Goal: Task Accomplishment & Management: Use online tool/utility

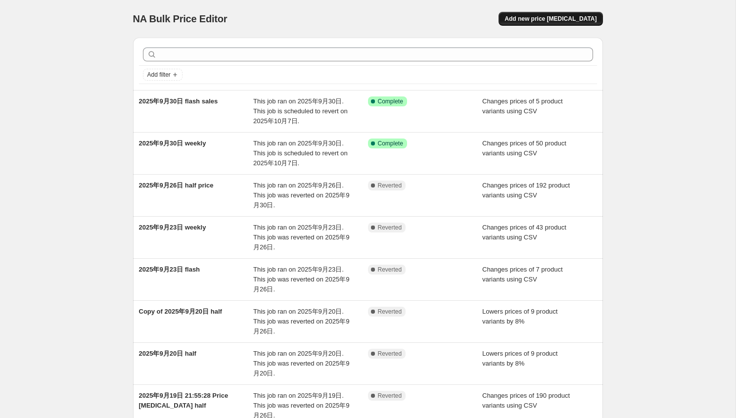
click at [573, 23] on button "Add new price [MEDICAL_DATA]" at bounding box center [550, 19] width 104 height 14
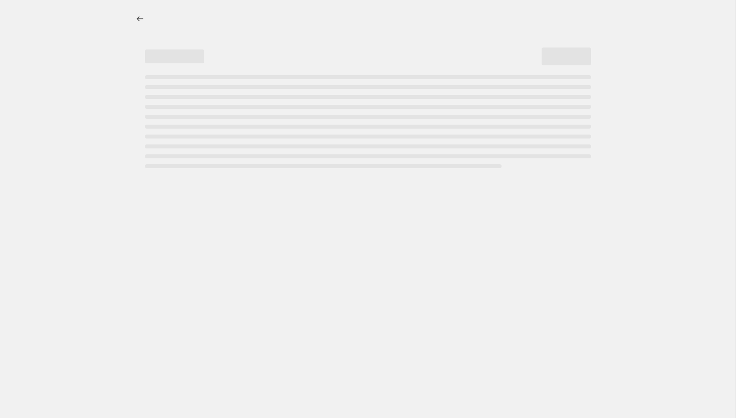
select select "percentage"
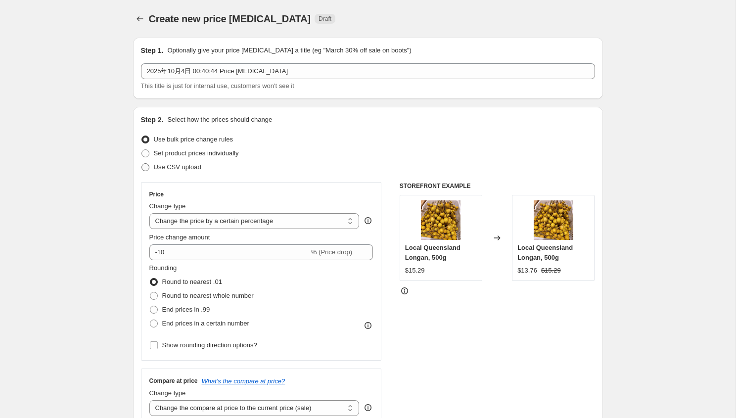
click at [183, 162] on span "Use CSV upload" at bounding box center [177, 167] width 47 height 10
click at [142, 163] on input "Use CSV upload" at bounding box center [141, 163] width 0 height 0
radio input "true"
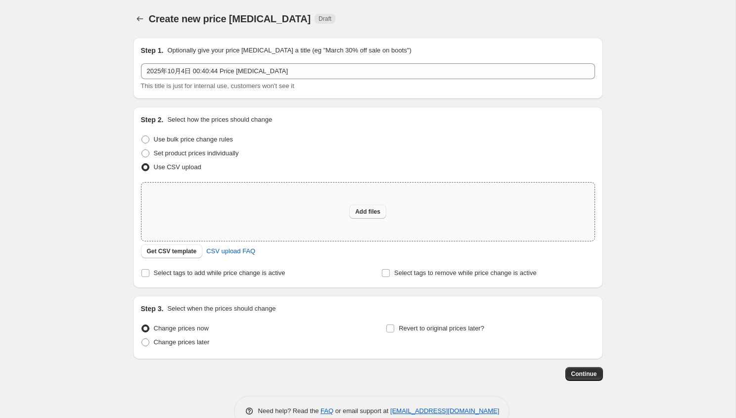
click at [371, 212] on span "Add files" at bounding box center [367, 212] width 25 height 8
type input "C:\fakepath\half10.4.csv"
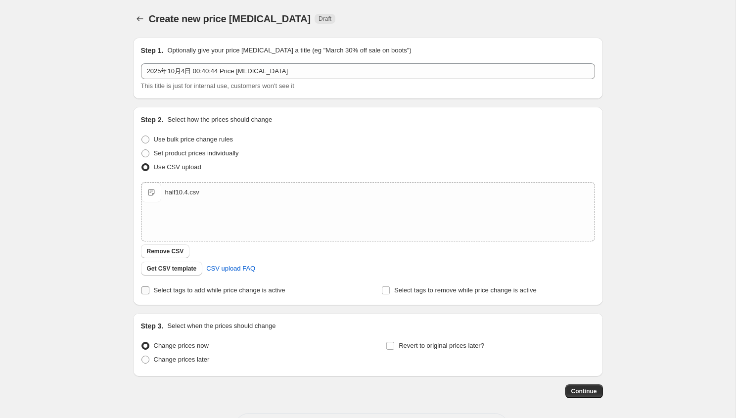
click at [226, 295] on span "Select tags to add while price change is active" at bounding box center [219, 290] width 131 height 10
click at [149, 294] on input "Select tags to add while price change is active" at bounding box center [145, 290] width 8 height 8
checkbox input "true"
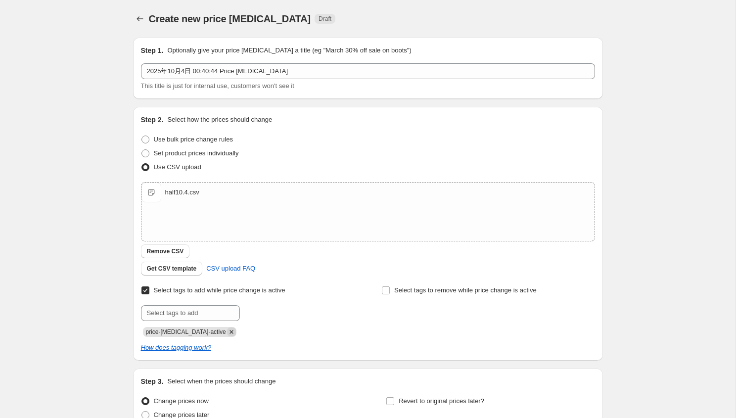
click at [227, 329] on icon "Remove price-change-job-active" at bounding box center [231, 331] width 9 height 9
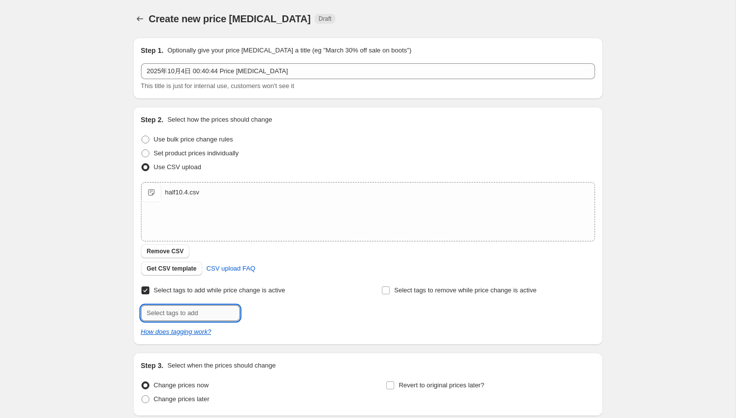
click at [210, 319] on input "text" at bounding box center [190, 313] width 99 height 16
type input "half-price"
click at [245, 307] on button "Add half-price" at bounding box center [268, 312] width 52 height 14
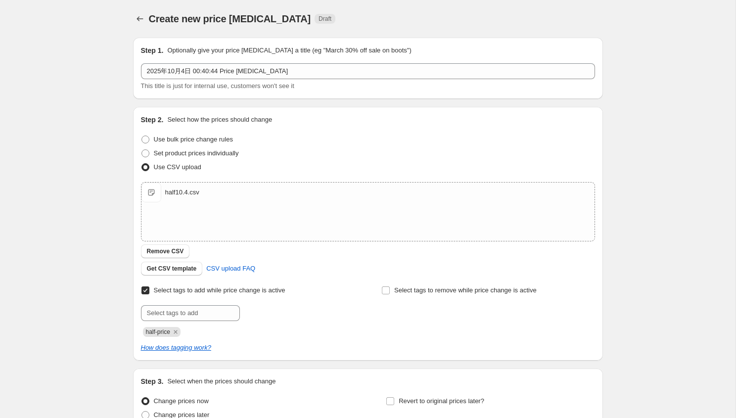
scroll to position [96, 0]
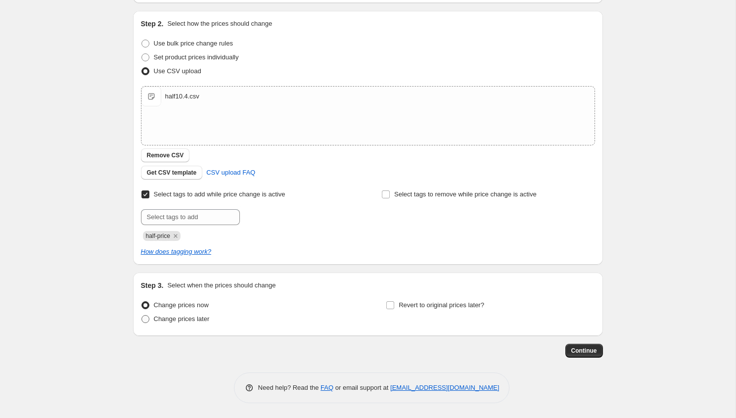
click at [189, 318] on span "Change prices later" at bounding box center [182, 318] width 56 height 7
click at [142, 315] on input "Change prices later" at bounding box center [141, 315] width 0 height 0
radio input "true"
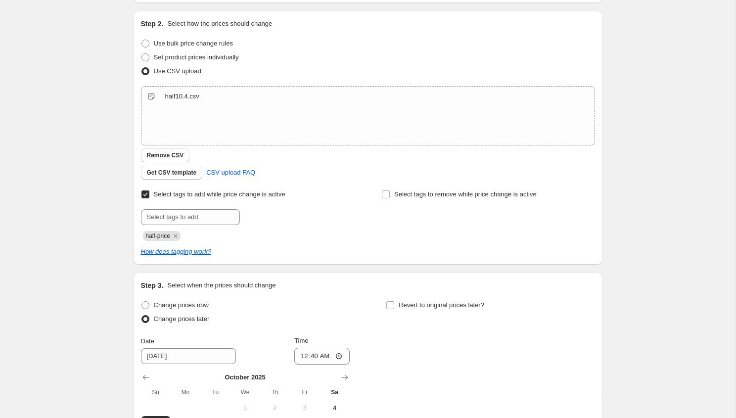
scroll to position [265, 0]
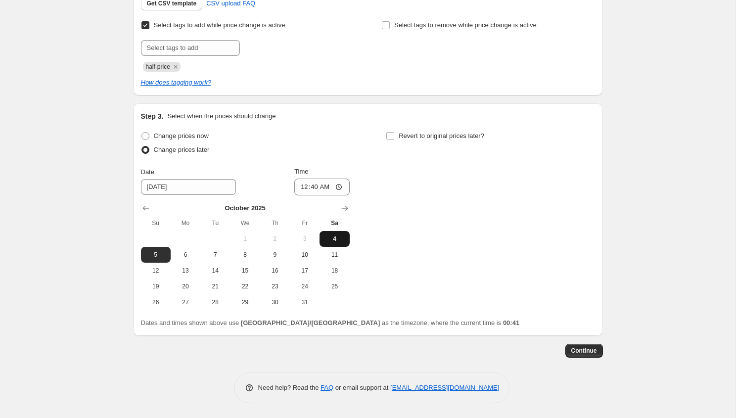
click at [335, 236] on span "4" at bounding box center [334, 239] width 22 height 8
type input "10/4/2025"
click at [386, 144] on div "Revert to original prices later?" at bounding box center [490, 144] width 209 height 30
click at [396, 136] on label "Revert to original prices later?" at bounding box center [435, 136] width 98 height 14
click at [394, 136] on input "Revert to original prices later?" at bounding box center [390, 136] width 8 height 8
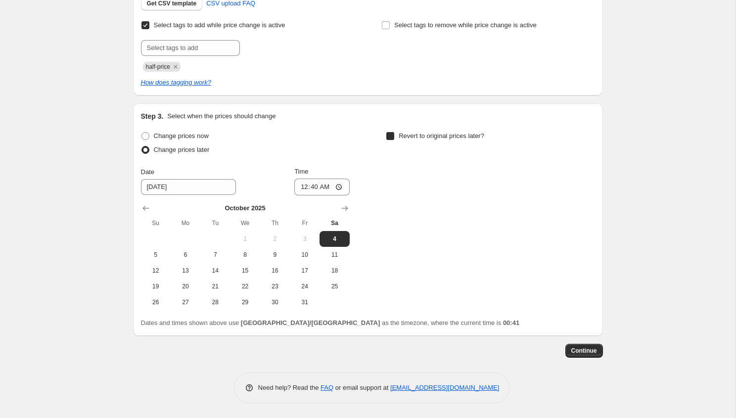
checkbox input "true"
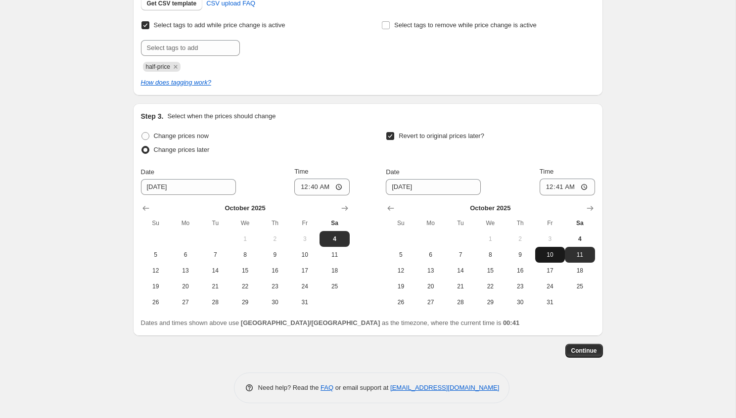
click at [548, 253] on span "10" at bounding box center [550, 255] width 22 height 8
type input "10/10/2025"
click at [560, 183] on input "00:41" at bounding box center [566, 186] width 55 height 17
type input "20:50"
click at [657, 225] on div "Create new price change job. This page is ready Create new price change job Dra…" at bounding box center [367, 76] width 735 height 683
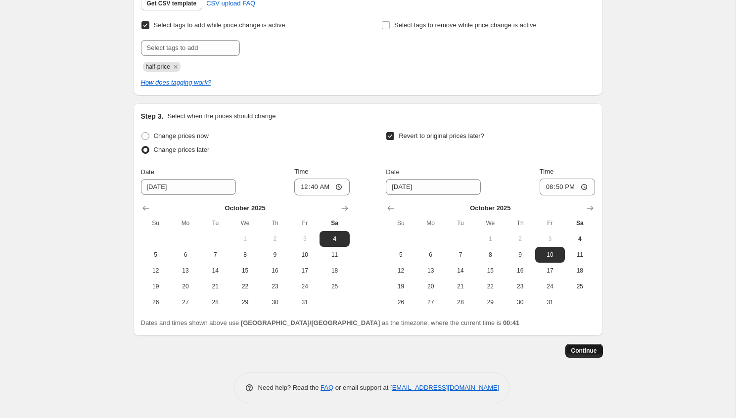
click at [586, 344] on button "Continue" at bounding box center [584, 351] width 38 height 14
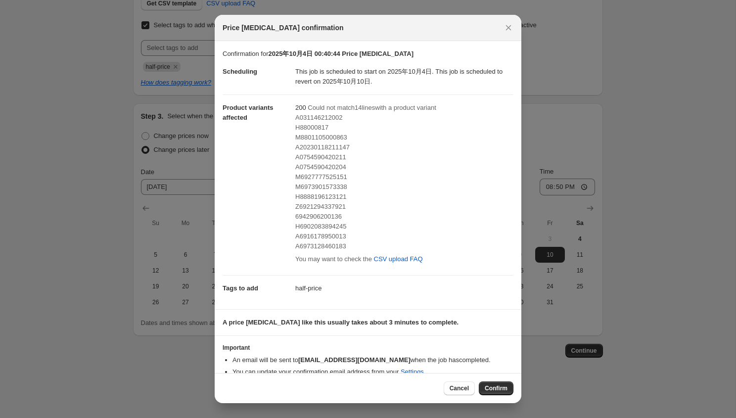
scroll to position [14, 0]
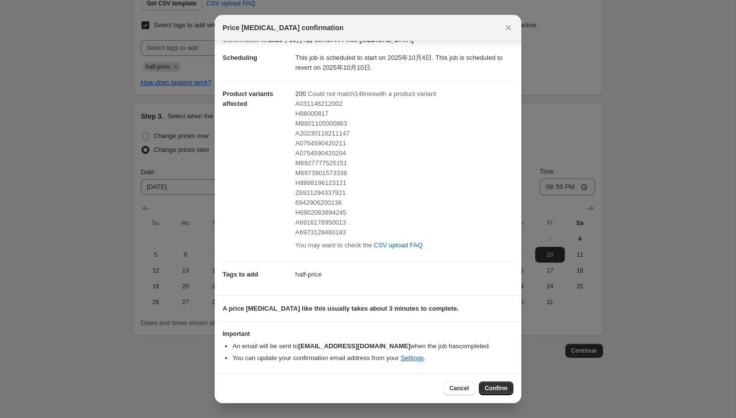
click at [283, 361] on li "You can update your confirmation email address from your Settings ." at bounding box center [372, 358] width 281 height 10
click at [498, 393] on button "Confirm" at bounding box center [496, 388] width 35 height 14
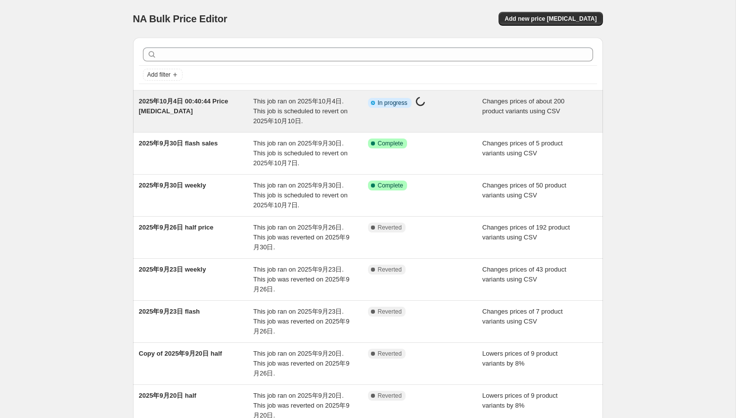
click at [458, 117] on div "Info Partially complete In progress Price change job in progress..." at bounding box center [425, 111] width 115 height 30
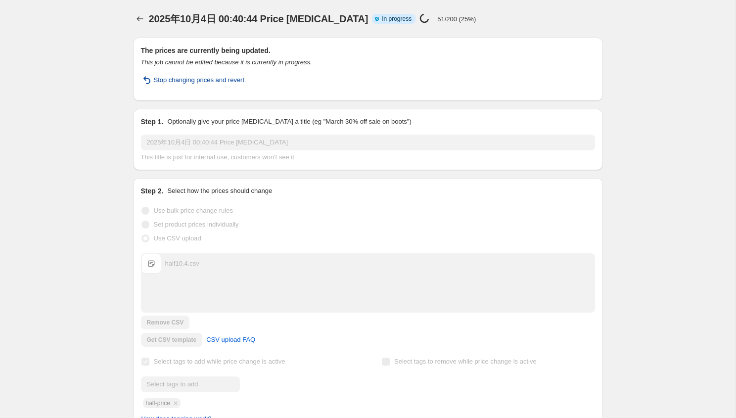
click at [221, 79] on span "Stop changing prices and revert" at bounding box center [199, 80] width 91 height 10
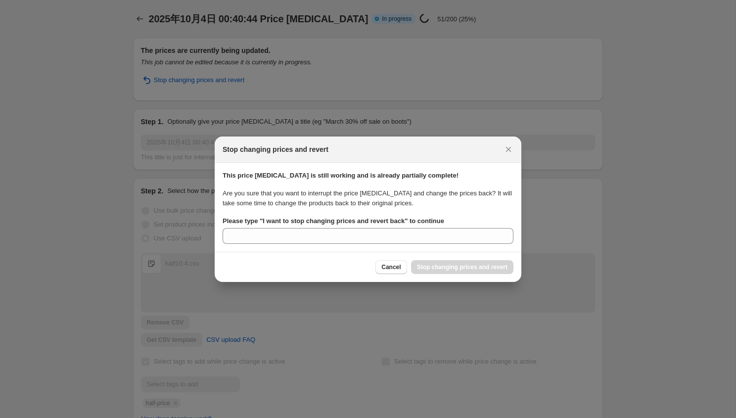
click at [407, 219] on b "Please type " I want to stop changing prices and revert back " to continue" at bounding box center [332, 220] width 221 height 7
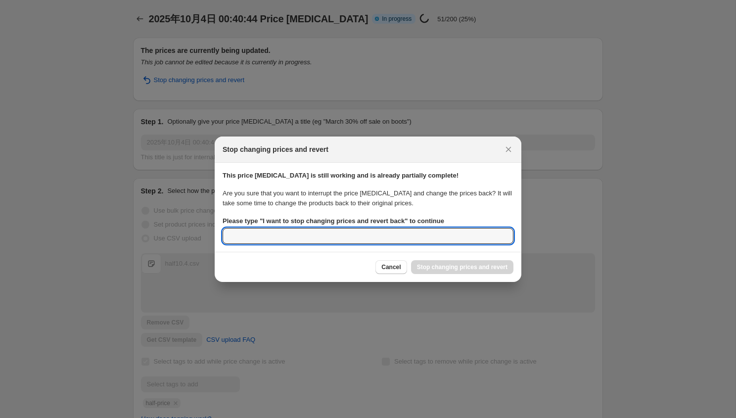
click at [407, 228] on input "Please type " I want to stop changing prices and revert back " to continue" at bounding box center [367, 236] width 291 height 16
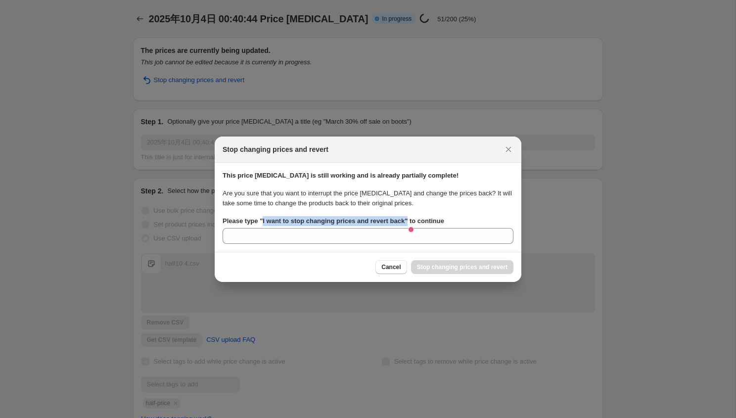
drag, startPoint x: 407, startPoint y: 219, endPoint x: 262, endPoint y: 219, distance: 144.8
click at [262, 219] on b "Please type " I want to stop changing prices and revert back " to continue" at bounding box center [332, 220] width 221 height 7
click at [262, 228] on input "Please type " I want to stop changing prices and revert back " to continue" at bounding box center [367, 236] width 291 height 16
copy b "I want to stop changing prices and revert back ""
click at [283, 245] on section "This price change job is still working and is already partially complete! Are y…" at bounding box center [368, 207] width 306 height 89
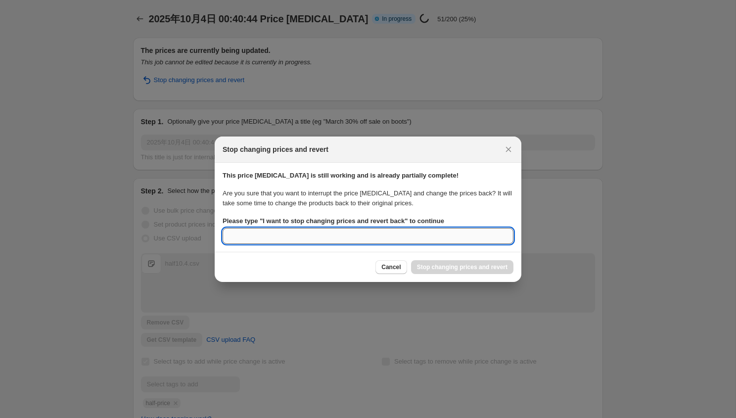
click at [283, 239] on input "Please type " I want to stop changing prices and revert back " to continue" at bounding box center [367, 236] width 291 height 16
paste input "I want to stop changing prices and revert back""
type input "I want to stop changing prices and revert back"
click at [461, 273] on button "Stop changing prices and revert" at bounding box center [462, 267] width 102 height 14
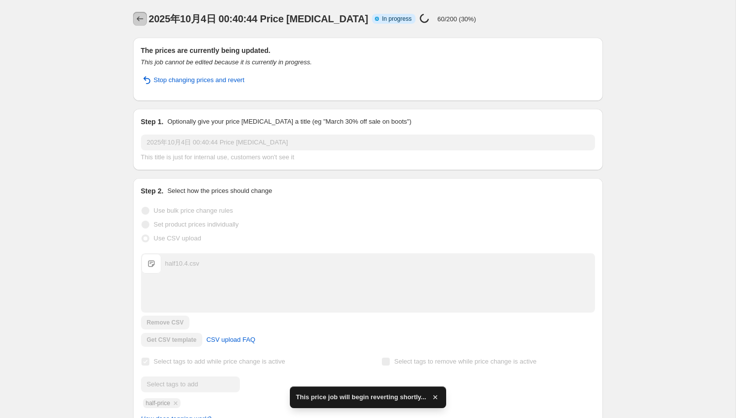
click at [137, 19] on icon "Price change jobs" at bounding box center [139, 18] width 6 height 5
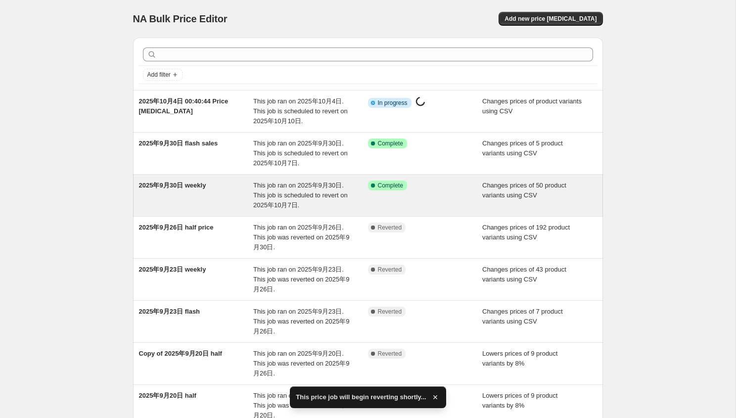
click at [201, 193] on div "2025年9月30日 weekly" at bounding box center [196, 195] width 115 height 30
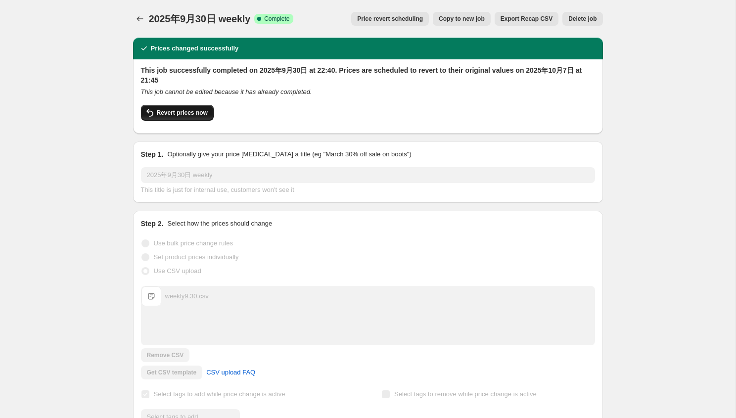
click at [179, 115] on span "Revert prices now" at bounding box center [182, 113] width 51 height 8
checkbox input "false"
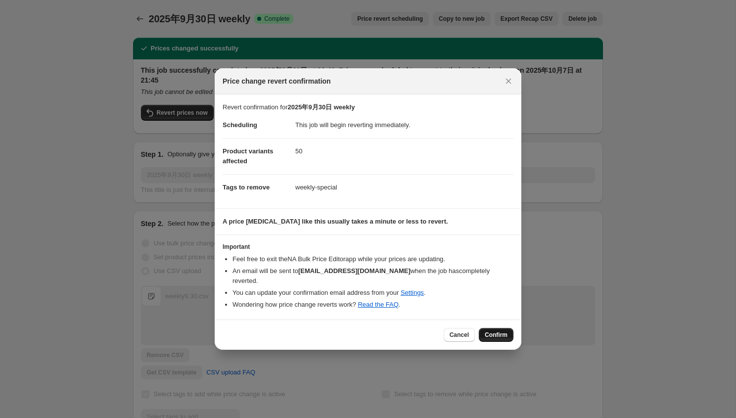
click at [502, 331] on span "Confirm" at bounding box center [495, 335] width 23 height 8
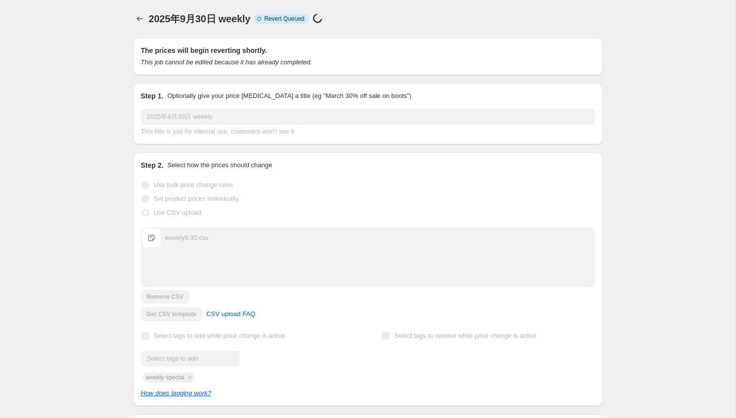
click at [147, 21] on div at bounding box center [141, 19] width 16 height 14
click at [136, 19] on icon "Price change jobs" at bounding box center [140, 19] width 10 height 10
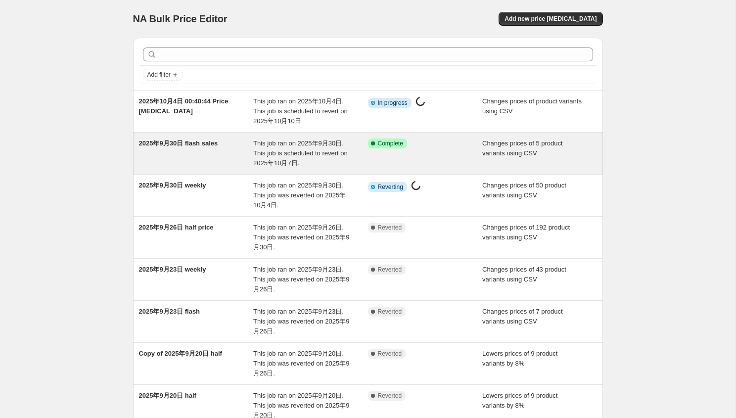
click at [252, 159] on div "2025年9月30日 flash sales" at bounding box center [196, 153] width 115 height 30
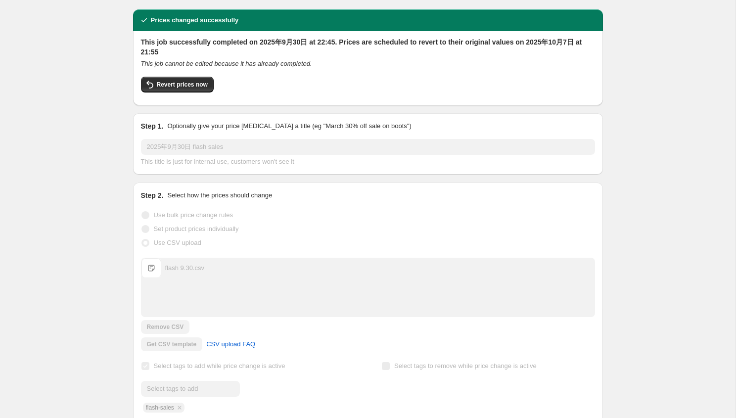
scroll to position [29, 0]
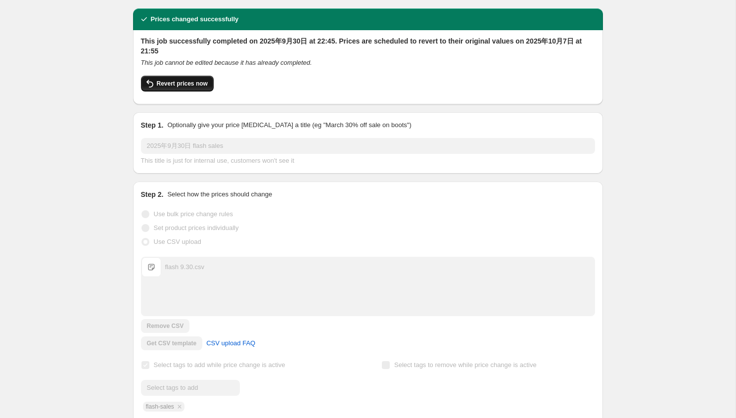
click at [180, 88] on button "Revert prices now" at bounding box center [177, 84] width 73 height 16
checkbox input "false"
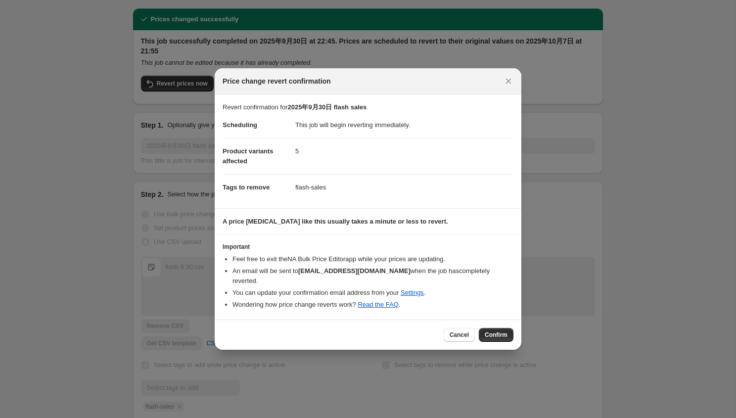
click at [489, 319] on div "Cancel Confirm" at bounding box center [368, 334] width 306 height 30
click at [493, 328] on button "Confirm" at bounding box center [496, 335] width 35 height 14
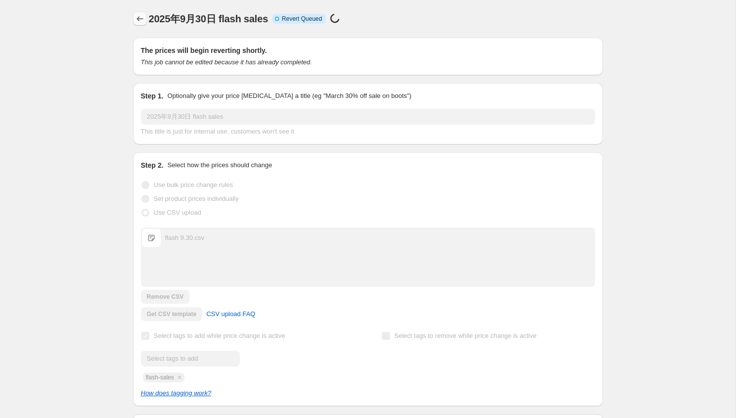
click at [138, 19] on icon "Price change jobs" at bounding box center [140, 19] width 10 height 10
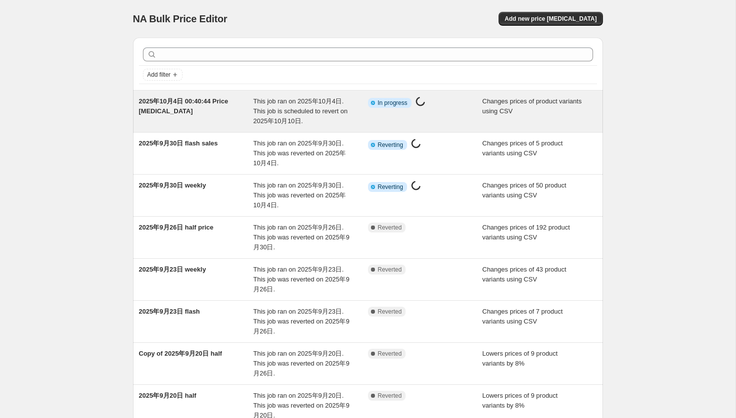
click at [221, 106] on div "2025年10月4日 00:40:44 Price change job" at bounding box center [196, 111] width 115 height 30
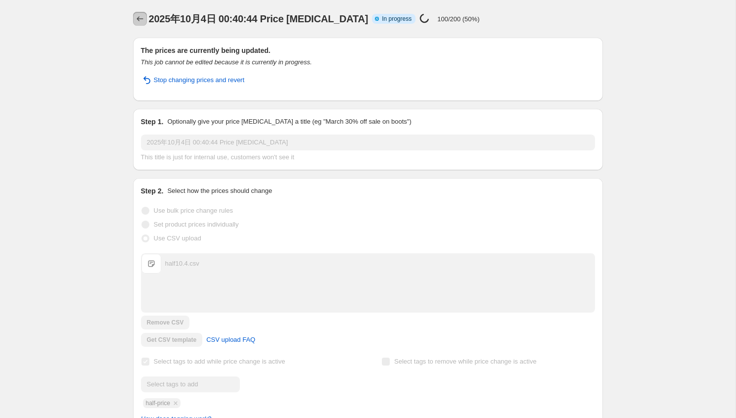
click at [133, 24] on button "Price change jobs" at bounding box center [140, 19] width 14 height 14
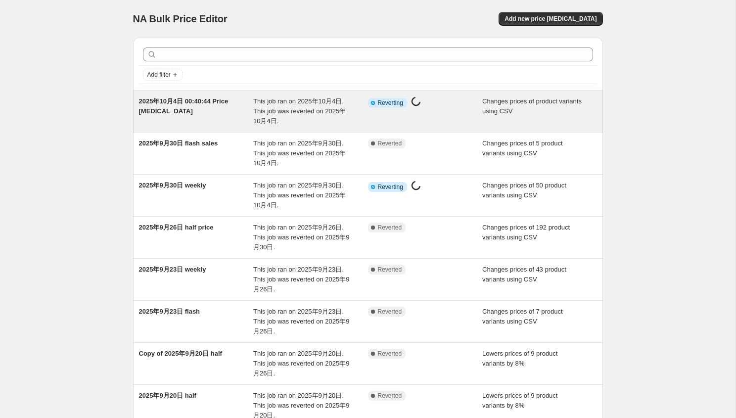
click at [220, 104] on span "2025年10月4日 00:40:44 Price change job" at bounding box center [183, 105] width 89 height 17
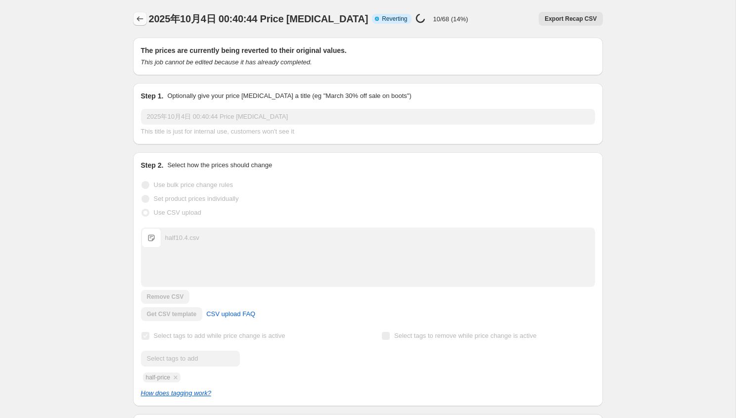
click at [145, 19] on button "Price change jobs" at bounding box center [140, 19] width 14 height 14
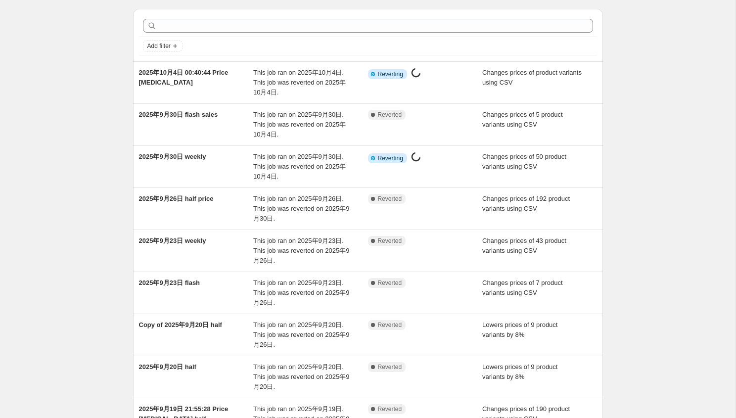
scroll to position [30, 0]
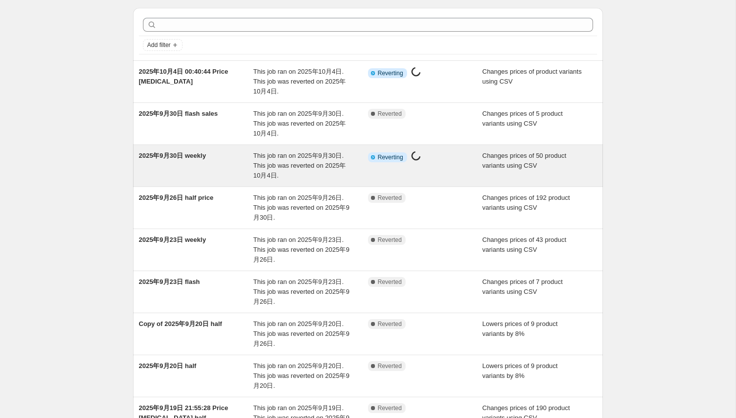
click at [488, 169] on div "Changes prices of 50 product variants using CSV" at bounding box center [539, 166] width 115 height 30
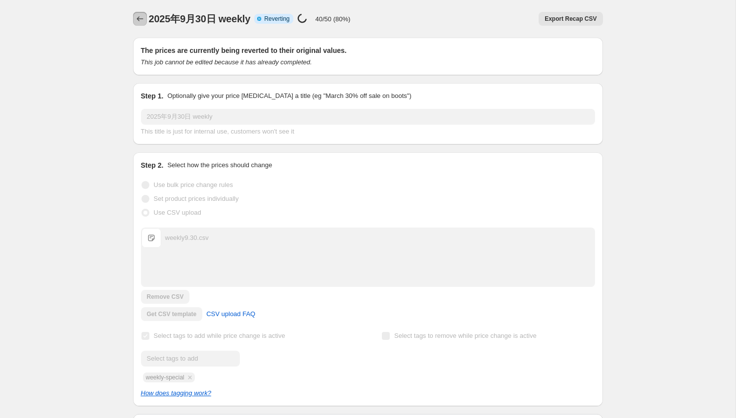
click at [142, 14] on icon "Price change jobs" at bounding box center [140, 19] width 10 height 10
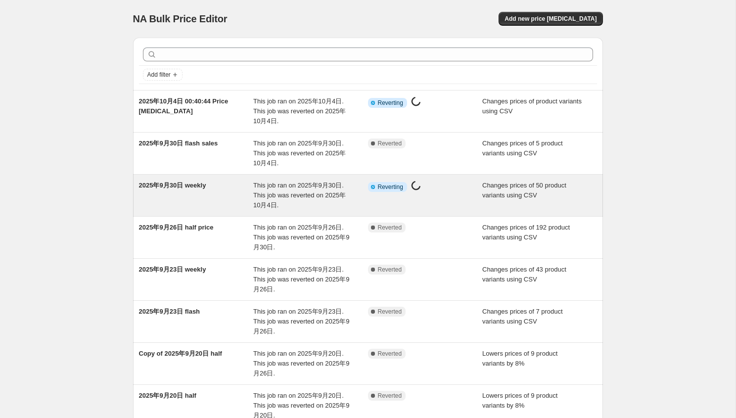
click at [455, 195] on div "Info Partially complete Reverting Price change job in progress..." at bounding box center [425, 195] width 115 height 30
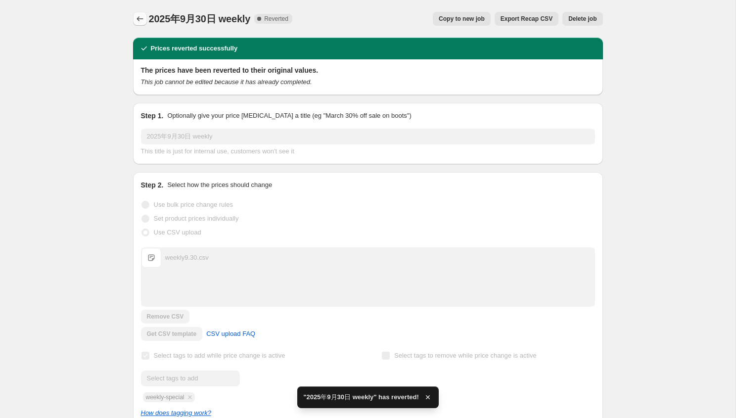
click at [140, 19] on icon "Price change jobs" at bounding box center [140, 19] width 10 height 10
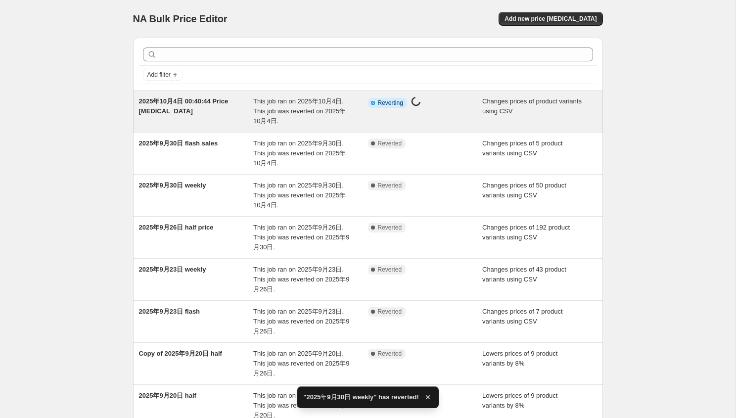
click at [467, 114] on div "Info Partially complete Reverting Price change job in progress..." at bounding box center [425, 111] width 115 height 30
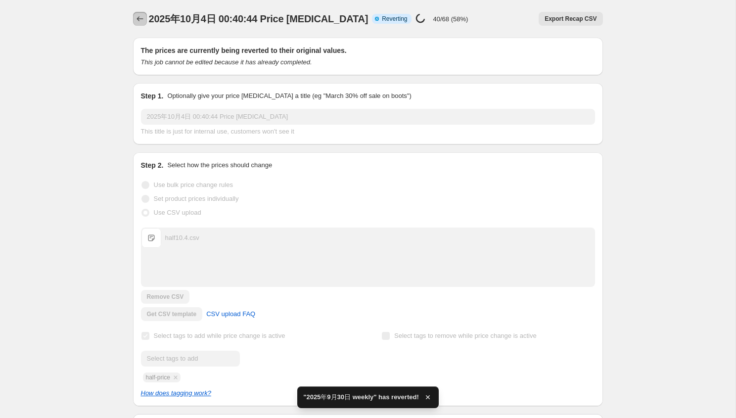
click at [138, 17] on icon "Price change jobs" at bounding box center [139, 18] width 6 height 5
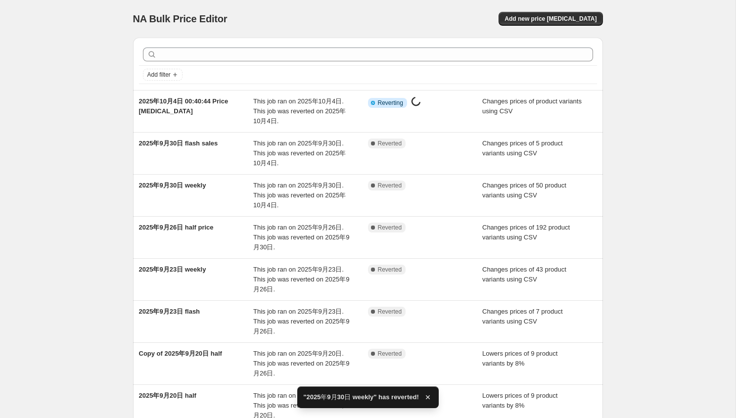
click at [655, 191] on div "NA Bulk Price Editor. This page is ready NA Bulk Price Editor Add new price cha…" at bounding box center [367, 304] width 735 height 608
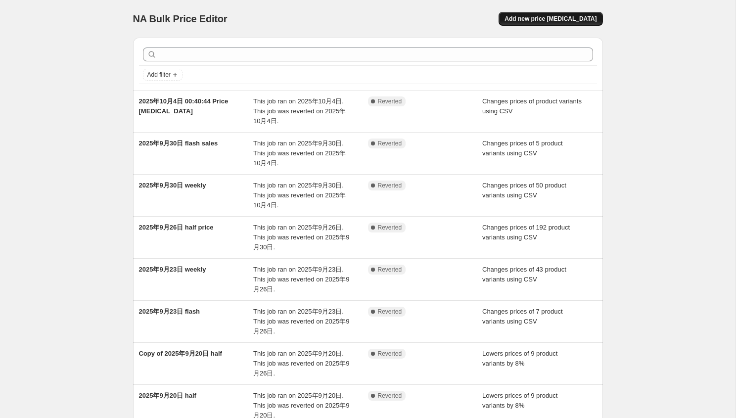
click at [583, 23] on button "Add new price change job" at bounding box center [550, 19] width 104 height 14
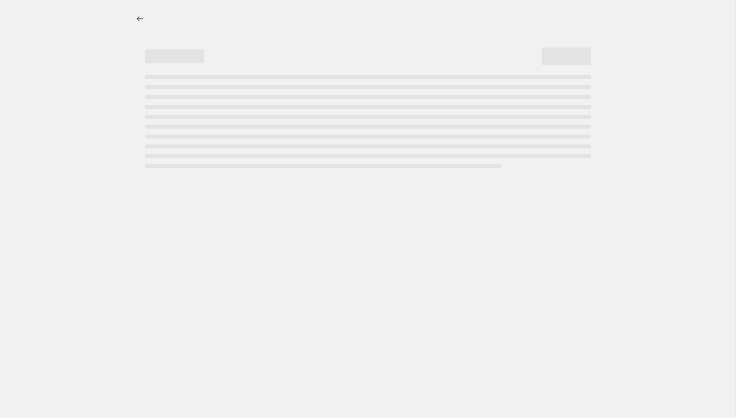
select select "percentage"
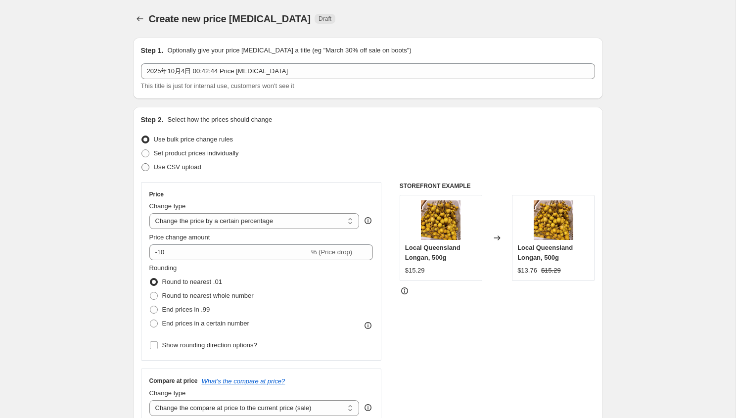
click at [200, 166] on span "Use CSV upload" at bounding box center [177, 166] width 47 height 7
click at [142, 164] on input "Use CSV upload" at bounding box center [141, 163] width 0 height 0
radio input "true"
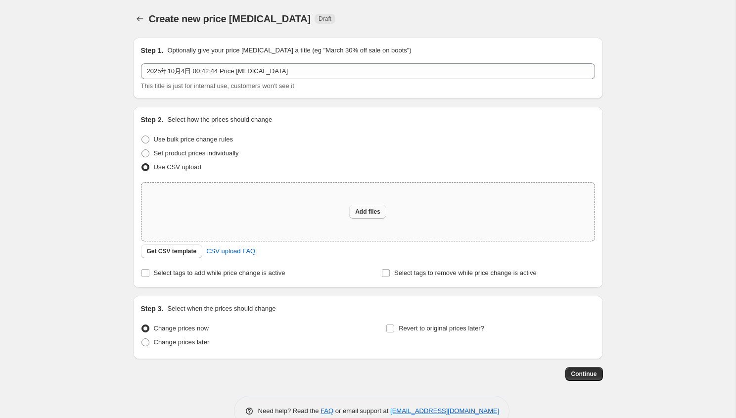
click at [374, 209] on span "Add files" at bounding box center [367, 212] width 25 height 8
type input "C:\fakepath\half10.4.csv"
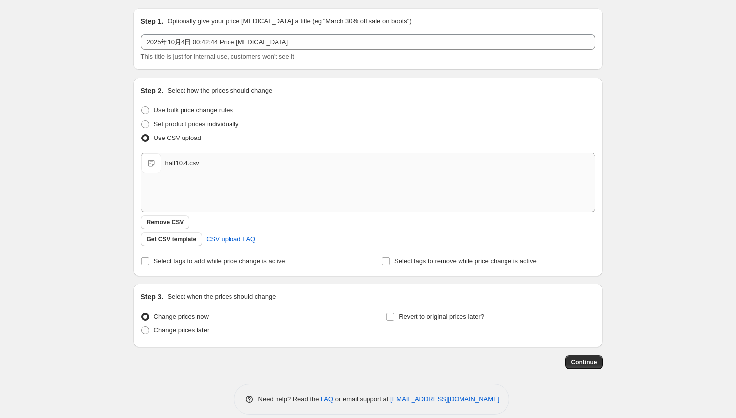
scroll to position [41, 0]
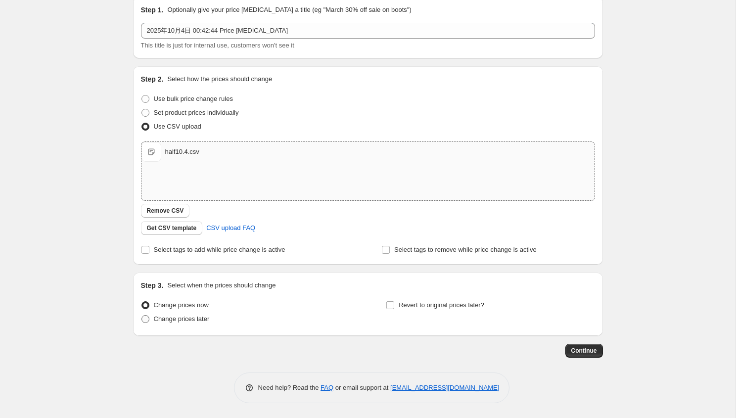
click at [203, 318] on span "Change prices later" at bounding box center [182, 318] width 56 height 7
click at [142, 315] on input "Change prices later" at bounding box center [141, 315] width 0 height 0
radio input "true"
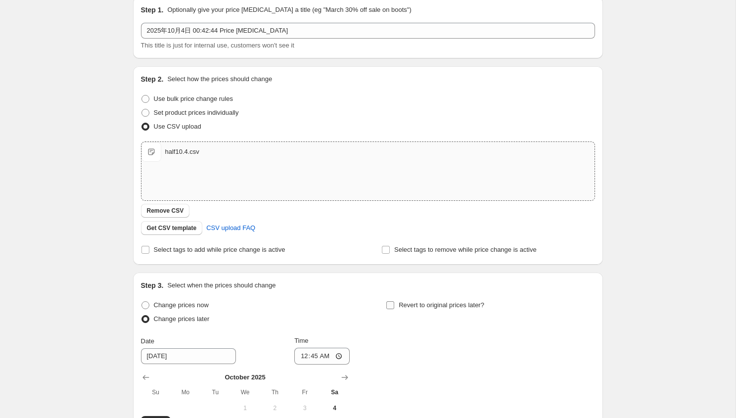
click at [414, 303] on span "Revert to original prices later?" at bounding box center [441, 304] width 86 height 7
click at [394, 303] on input "Revert to original prices later?" at bounding box center [390, 305] width 8 height 8
checkbox input "true"
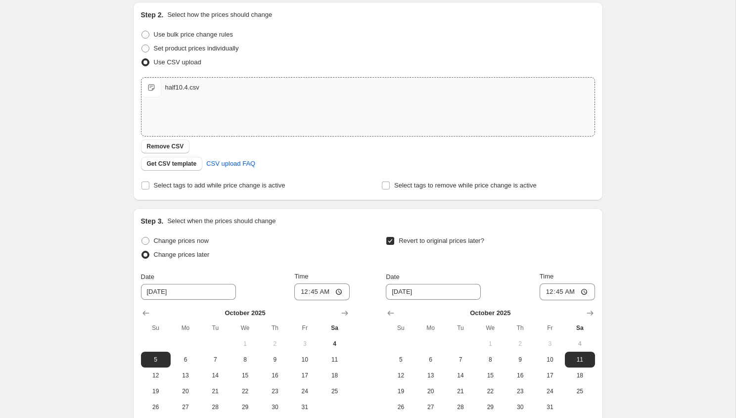
scroll to position [210, 0]
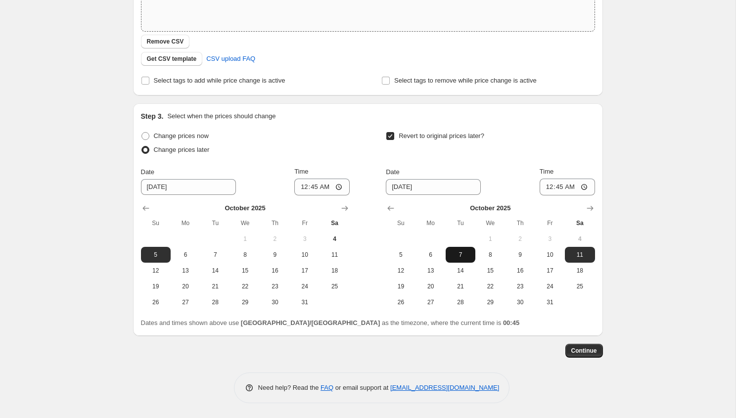
click at [464, 255] on span "7" at bounding box center [460, 255] width 22 height 8
type input "10/7/2025"
click at [558, 190] on input "00:45" at bounding box center [566, 186] width 55 height 17
type input "20:50"
click at [632, 224] on div "Create new price change job. This page is ready Create new price change job Dra…" at bounding box center [367, 103] width 735 height 627
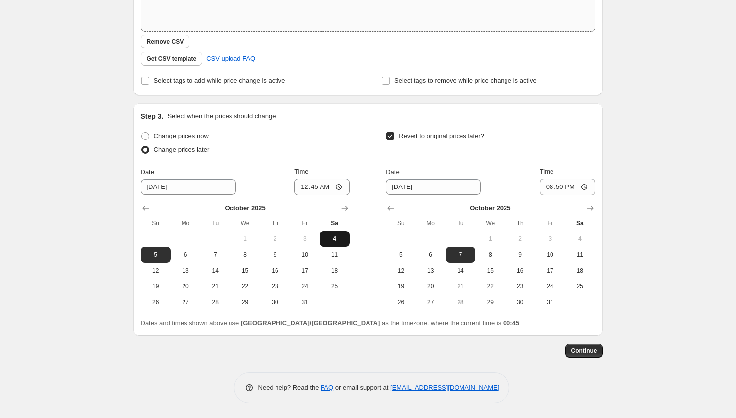
click at [328, 236] on span "4" at bounding box center [334, 239] width 22 height 8
type input "10/4/2025"
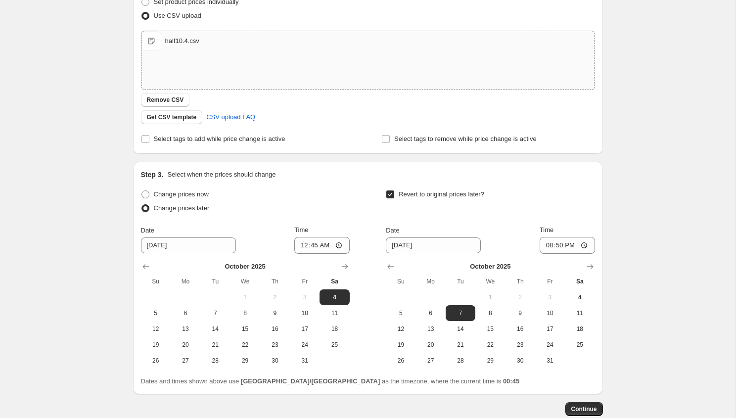
scroll to position [149, 0]
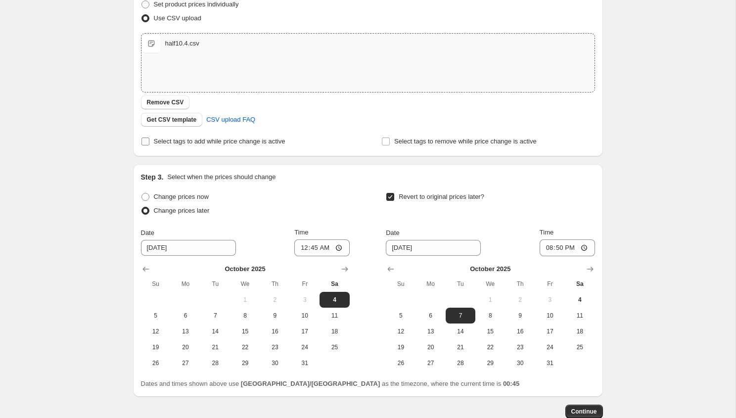
click at [268, 135] on label "Select tags to add while price change is active" at bounding box center [213, 141] width 144 height 14
click at [149, 137] on input "Select tags to add while price change is active" at bounding box center [145, 141] width 8 height 8
checkbox input "true"
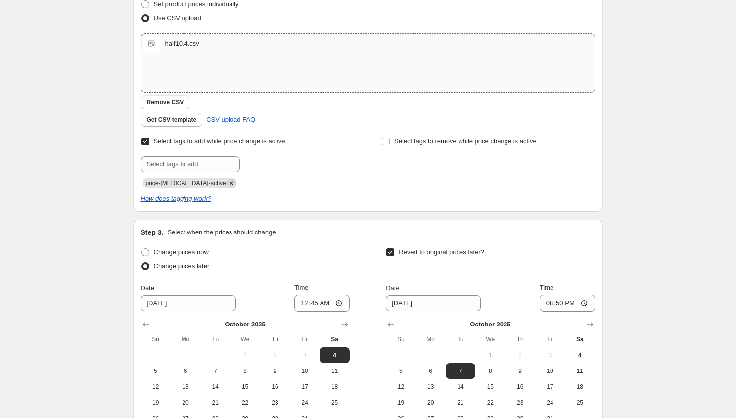
click at [227, 180] on icon "Remove price-change-job-active" at bounding box center [231, 182] width 9 height 9
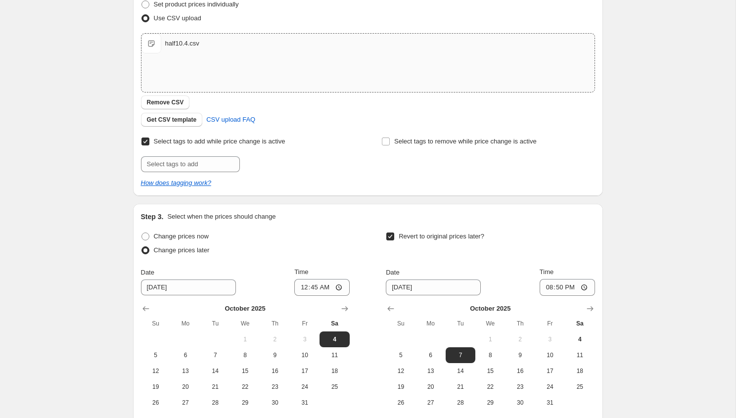
click at [217, 175] on div "Select tags to add while price change is active Submit Select tags to remove wh…" at bounding box center [368, 160] width 454 height 53
click at [212, 168] on input "text" at bounding box center [190, 164] width 99 height 16
type input "half-price"
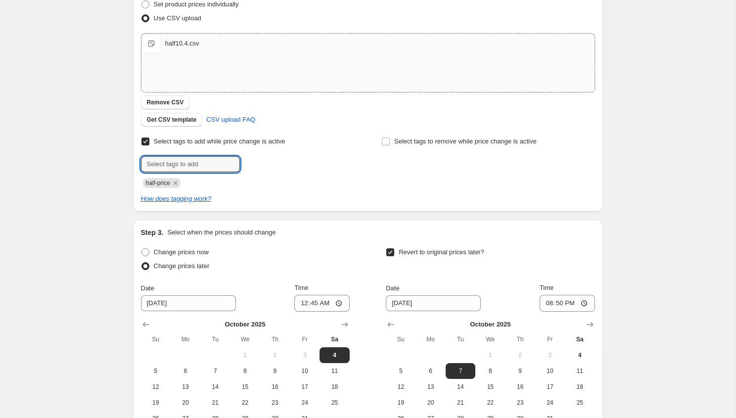
click at [315, 172] on div "Submit half-price" at bounding box center [247, 172] width 213 height 32
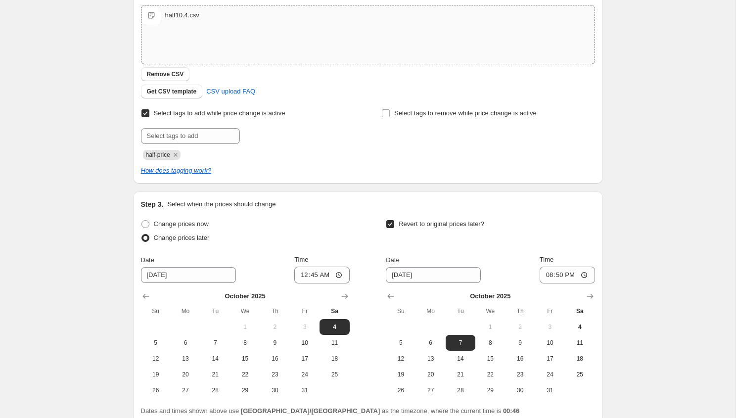
scroll to position [265, 0]
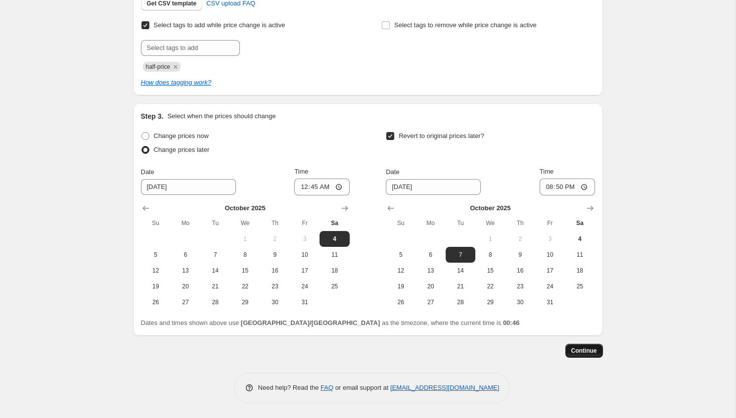
click at [576, 347] on span "Continue" at bounding box center [584, 351] width 26 height 8
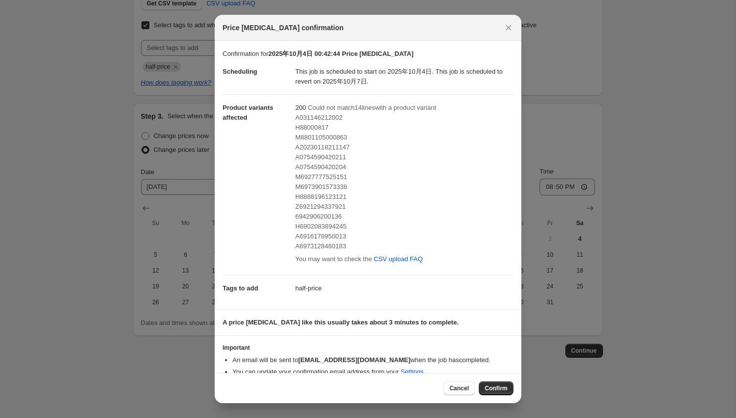
scroll to position [14, 0]
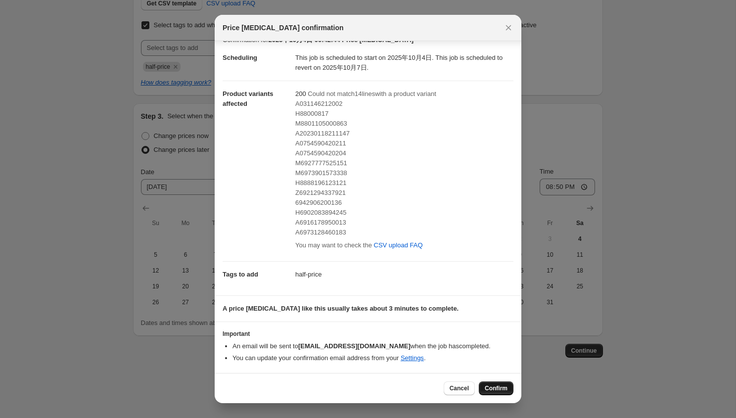
click at [503, 389] on span "Confirm" at bounding box center [495, 388] width 23 height 8
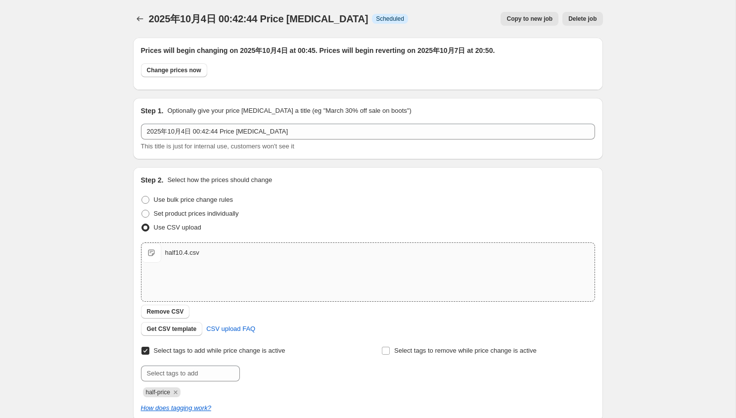
click at [138, 26] on div "2025年10月4日 00:42:44 Price change job. This page is ready 2025年10月4日 00:42:44 Pr…" at bounding box center [368, 19] width 470 height 38
click at [138, 23] on icon "Price change jobs" at bounding box center [140, 19] width 10 height 10
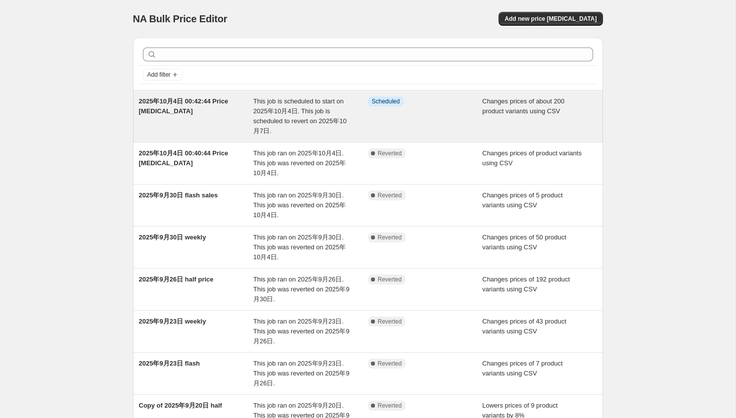
click at [214, 104] on span "2025年10月4日 00:42:44 Price change job" at bounding box center [183, 105] width 89 height 17
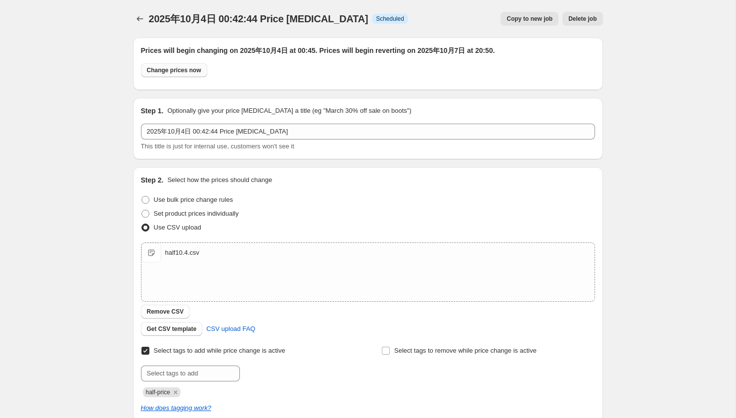
click at [178, 73] on span "Change prices now" at bounding box center [174, 70] width 54 height 8
radio input "true"
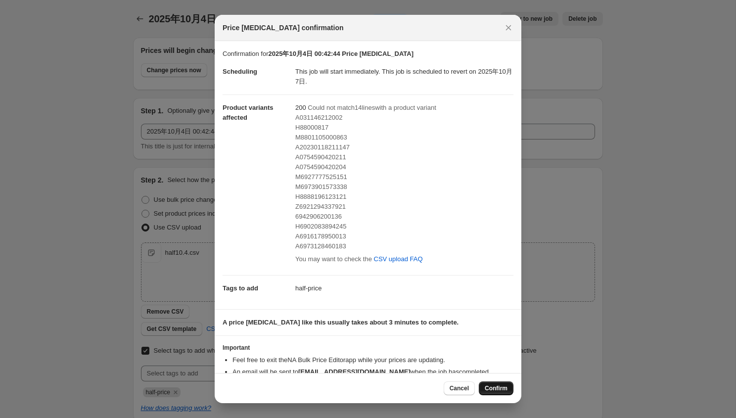
click at [490, 387] on span "Confirm" at bounding box center [495, 388] width 23 height 8
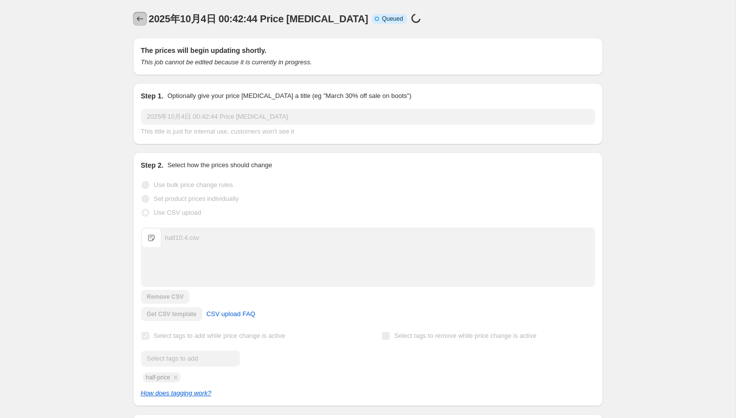
click at [137, 20] on icon "Price change jobs" at bounding box center [140, 19] width 10 height 10
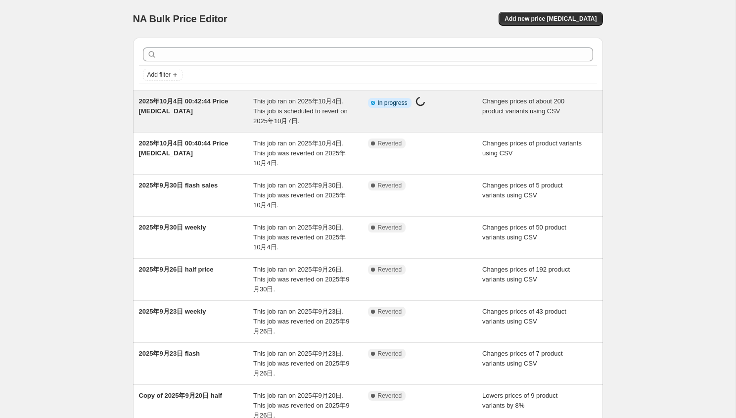
click at [186, 104] on span "2025年10月4日 00:42:44 Price change job" at bounding box center [183, 105] width 89 height 17
